Goal: Task Accomplishment & Management: Manage account settings

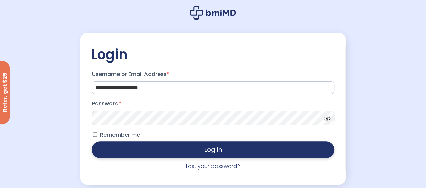
scroll to position [23, 0]
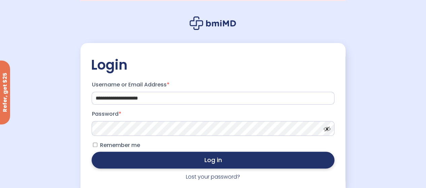
click at [149, 159] on button "Log in" at bounding box center [213, 160] width 242 height 17
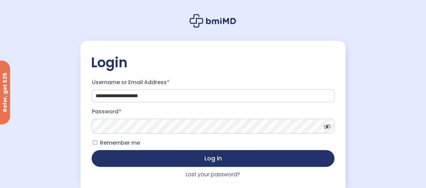
scroll to position [56, 0]
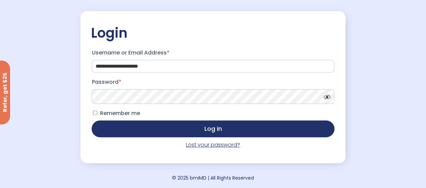
click at [204, 144] on link "Lost your password?" at bounding box center [213, 145] width 54 height 8
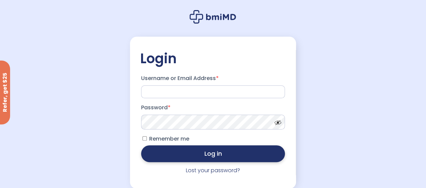
scroll to position [56, 0]
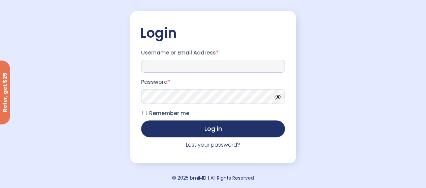
type input "**********"
click at [171, 137] on p "Remember me Log in" at bounding box center [213, 122] width 146 height 31
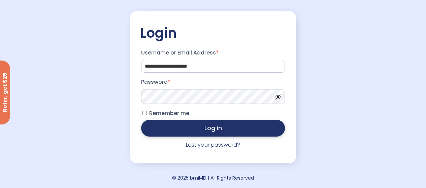
click at [168, 132] on button "Log in" at bounding box center [213, 128] width 144 height 17
